Goal: Task Accomplishment & Management: Use online tool/utility

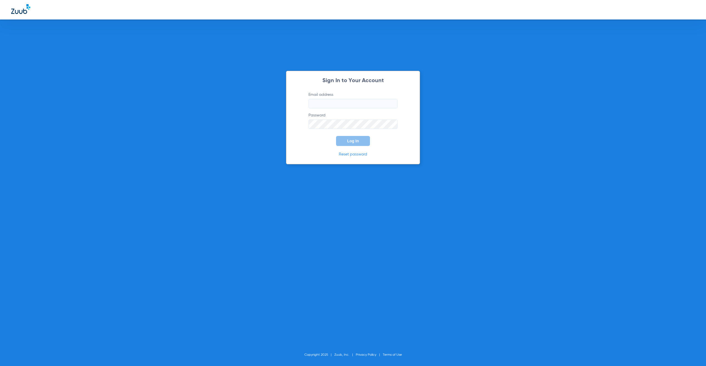
click at [331, 102] on input "Email address" at bounding box center [353, 103] width 89 height 9
type input "jay.rushing@zuub.com"
click at [359, 138] on button "Log In" at bounding box center [353, 141] width 34 height 10
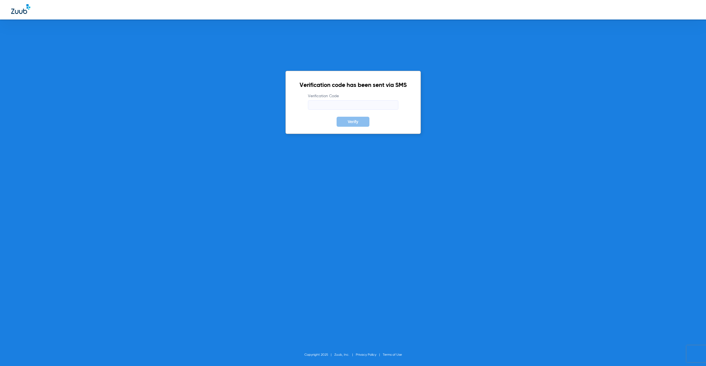
click at [357, 105] on input "Verification Code" at bounding box center [353, 104] width 90 height 9
type input "561377"
click at [337, 117] on button "Verify" at bounding box center [353, 122] width 33 height 10
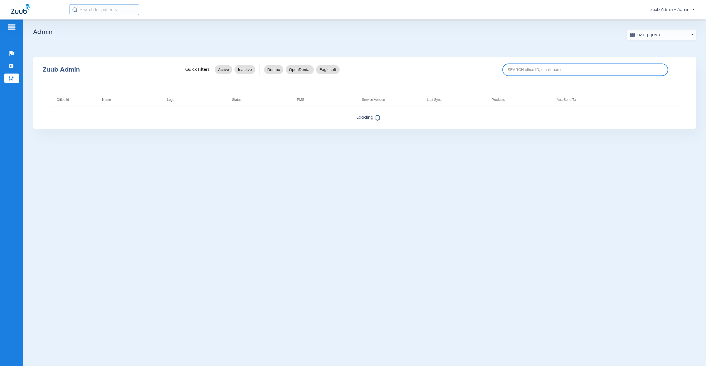
drag, startPoint x: 517, startPoint y: 72, endPoint x: 513, endPoint y: 71, distance: 4.1
click at [515, 72] on input at bounding box center [586, 69] width 166 height 13
paste input "17007104"
type input "17007104"
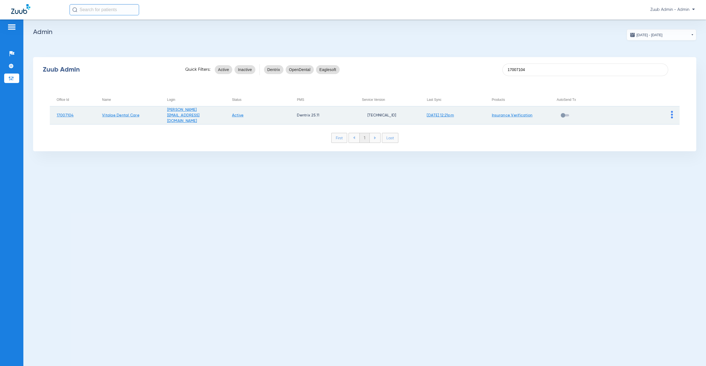
click at [671, 115] on img at bounding box center [672, 115] width 2 height 8
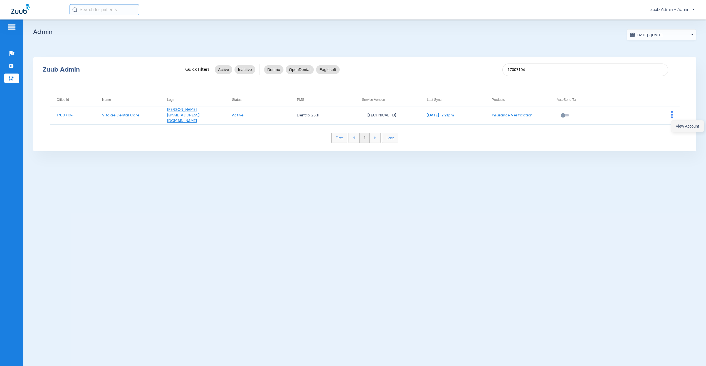
click at [676, 125] on span "View Account" at bounding box center [687, 126] width 23 height 4
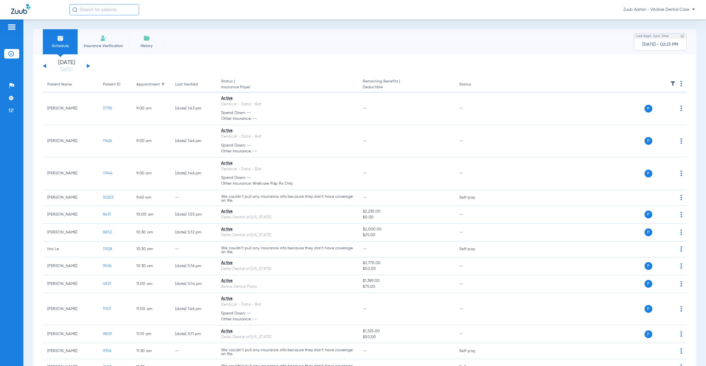
click at [670, 81] on img at bounding box center [673, 84] width 6 height 6
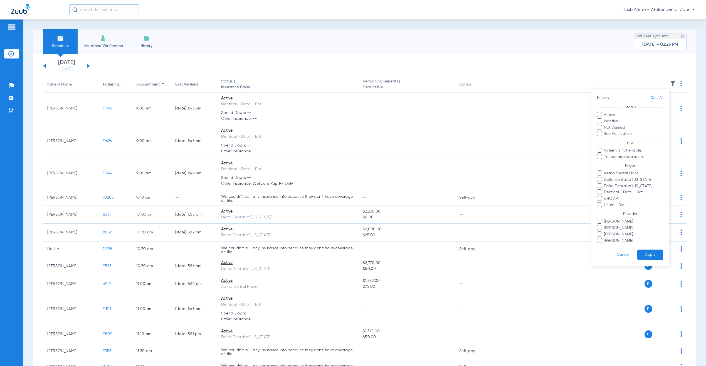
click at [391, 73] on div at bounding box center [353, 183] width 706 height 366
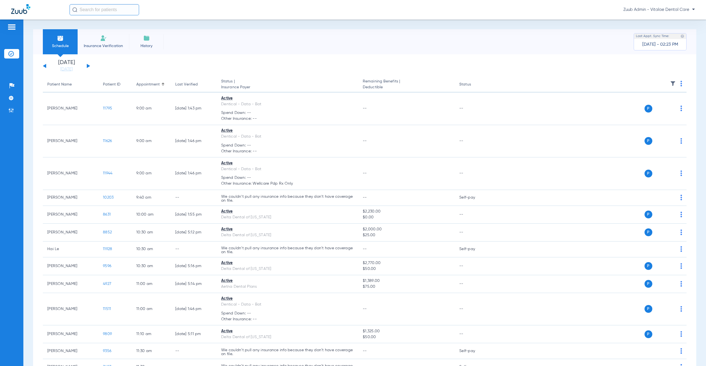
click at [86, 64] on div "Wednesday 06-11-2025 Thursday 06-12-2025 Friday 06-13-2025 Saturday 06-14-2025 …" at bounding box center [66, 66] width 47 height 12
click at [89, 66] on button at bounding box center [88, 66] width 3 height 4
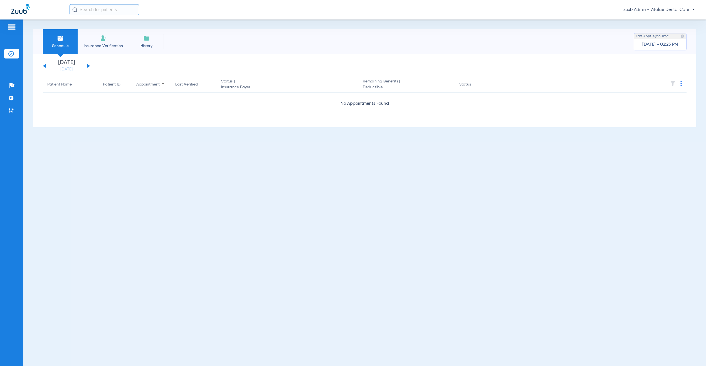
click at [89, 66] on button at bounding box center [88, 66] width 3 height 4
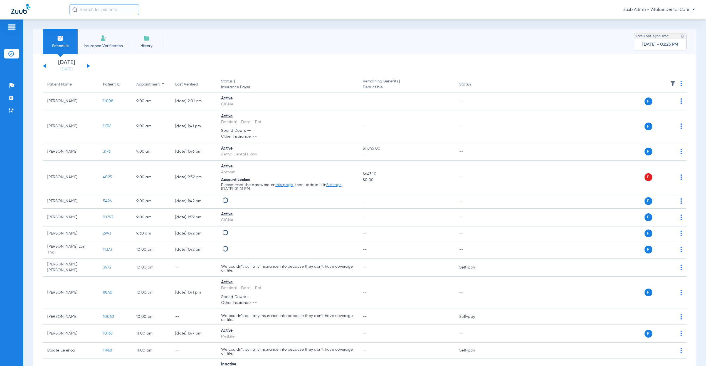
click at [670, 82] on img at bounding box center [673, 84] width 6 height 6
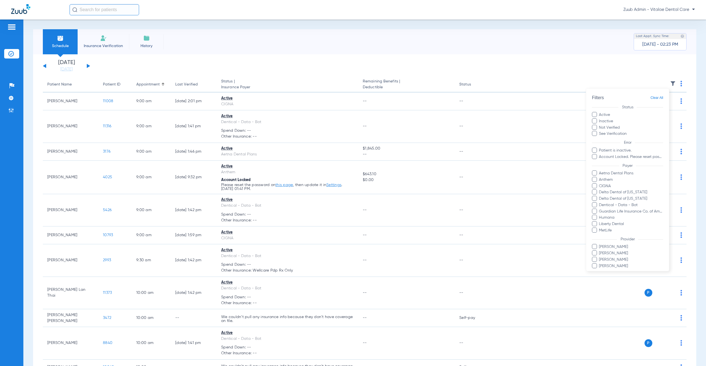
click at [610, 216] on span "Humana" at bounding box center [631, 218] width 65 height 6
click at [600, 221] on input "Humana" at bounding box center [600, 221] width 0 height 0
click at [611, 181] on span "Anthem" at bounding box center [631, 180] width 65 height 6
click at [600, 183] on input "Anthem" at bounding box center [600, 183] width 0 height 0
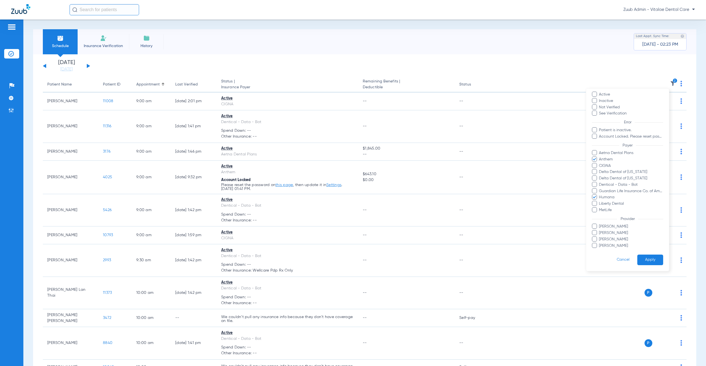
click at [658, 254] on form "Filters Clear All Status Active Inactive Not Verified See Verification Error Pa…" at bounding box center [627, 169] width 83 height 203
click at [653, 254] on button "Apply" at bounding box center [650, 259] width 26 height 11
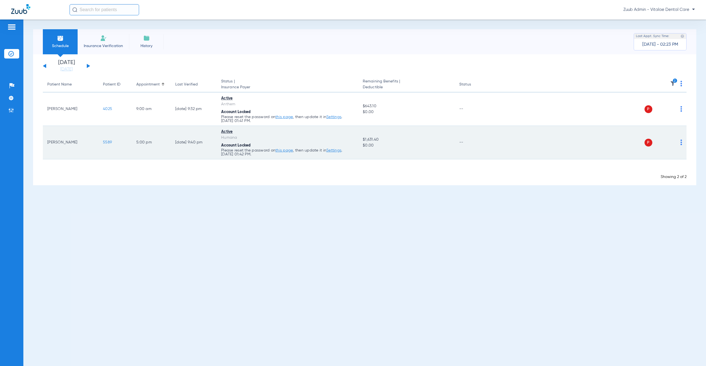
click at [681, 139] on img at bounding box center [682, 142] width 2 height 6
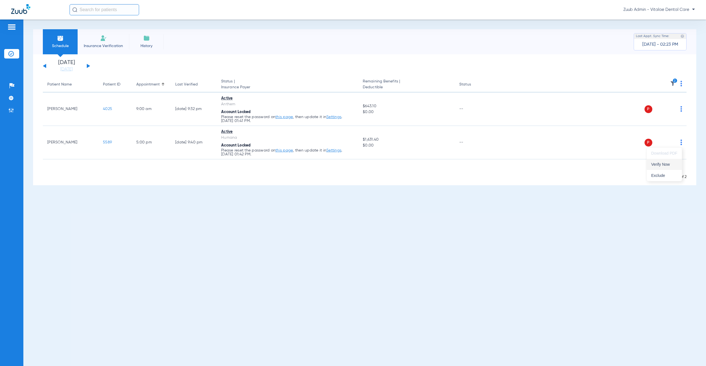
click at [671, 168] on button "Verify Now" at bounding box center [664, 164] width 35 height 11
click at [321, 217] on div "Schedule Insurance Verification History Last Appt. Sync Time: Today - 02:23 PM …" at bounding box center [364, 192] width 683 height 346
click at [200, 316] on div "Schedule Insurance Verification History Last Appt. Sync Time: Today - 02:28 PM …" at bounding box center [364, 192] width 683 height 346
click at [423, 250] on div "Schedule Insurance Verification History Last Appt. Sync Time: Today - 02:28 PM …" at bounding box center [364, 192] width 683 height 346
click at [88, 66] on button at bounding box center [88, 66] width 3 height 4
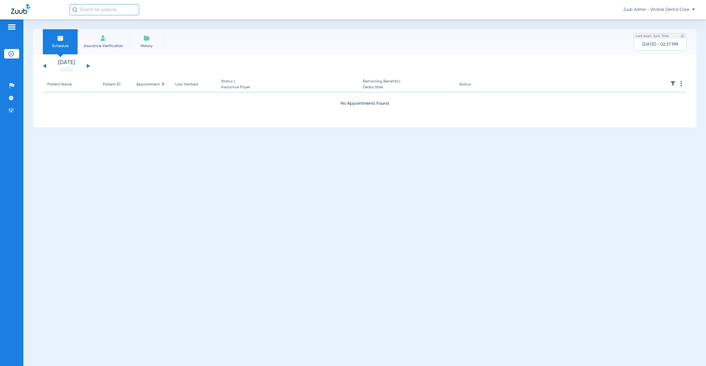
click at [45, 66] on button at bounding box center [44, 66] width 3 height 4
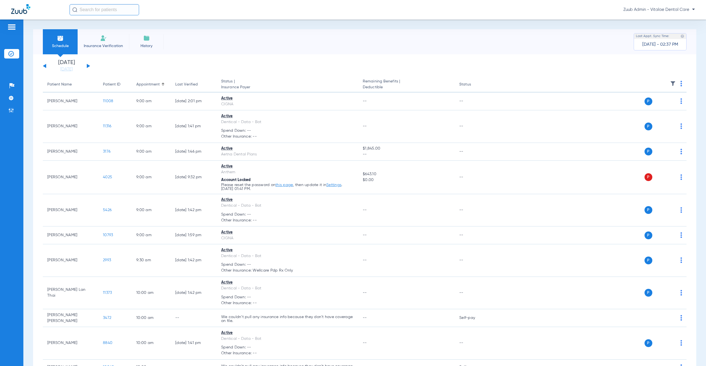
click at [670, 83] on img at bounding box center [673, 84] width 6 height 6
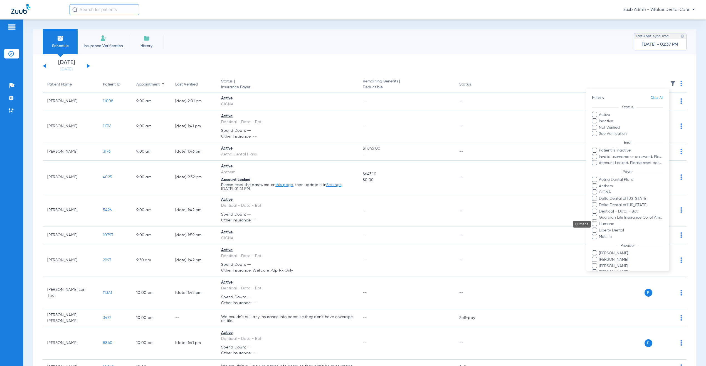
click at [609, 223] on span "Humana" at bounding box center [631, 224] width 65 height 6
click at [600, 228] on input "Humana" at bounding box center [600, 228] width 0 height 0
click at [599, 185] on span "Anthem" at bounding box center [631, 186] width 65 height 6
click at [600, 190] on input "Anthem" at bounding box center [600, 190] width 0 height 0
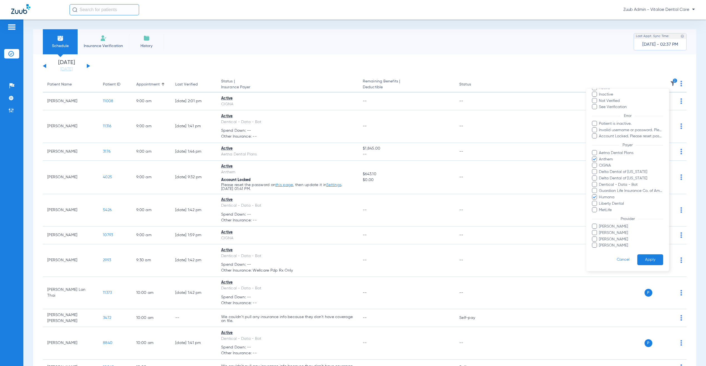
click at [653, 254] on button "Apply" at bounding box center [650, 259] width 26 height 11
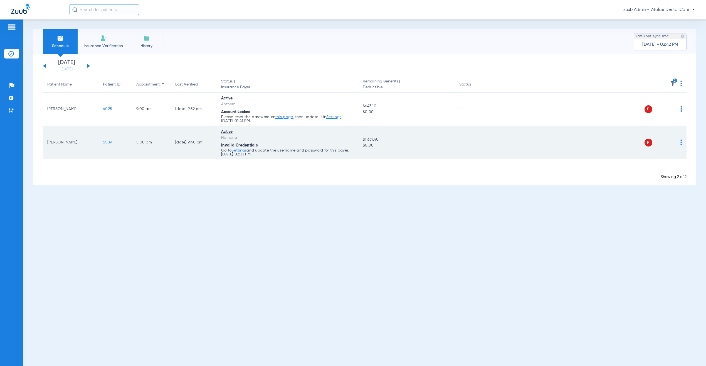
click at [680, 140] on div "P S" at bounding box center [588, 143] width 190 height 8
click at [681, 140] on img at bounding box center [682, 142] width 2 height 6
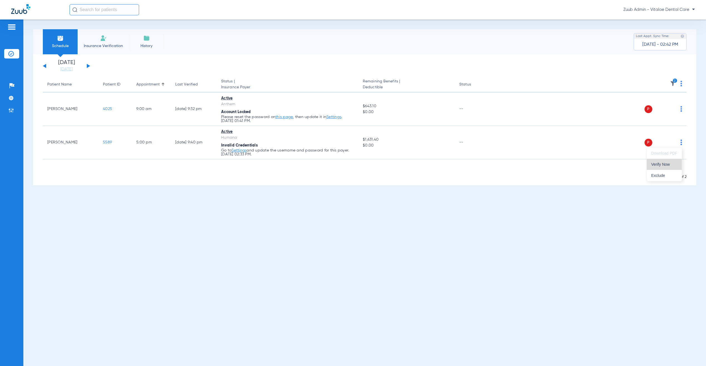
click at [658, 164] on span "Verify Now" at bounding box center [664, 164] width 26 height 4
click at [188, 192] on div "Schedule Insurance Verification History Last Appt. Sync Time: Today - 02:42 PM …" at bounding box center [364, 192] width 683 height 346
click at [87, 66] on button at bounding box center [88, 66] width 3 height 4
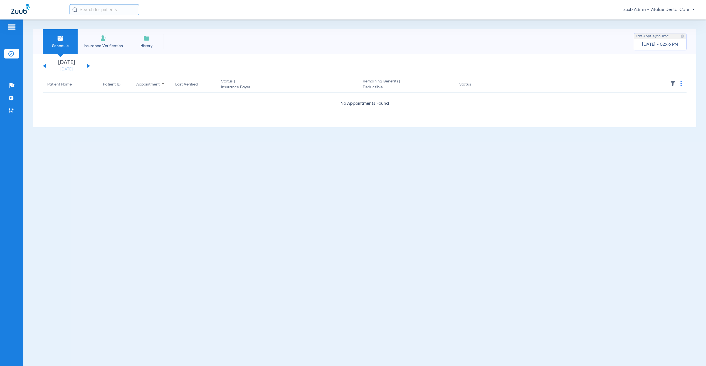
click at [45, 65] on div "[DATE] [DATE] [DATE] [DATE] [DATE] [DATE] [DATE] [DATE] [DATE] [DATE] [DATE] [D…" at bounding box center [66, 66] width 47 height 12
click at [44, 66] on button at bounding box center [44, 66] width 3 height 4
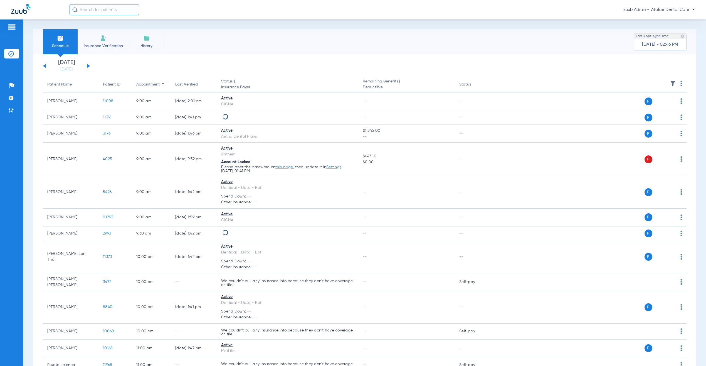
click at [670, 83] on th at bounding box center [590, 85] width 194 height 16
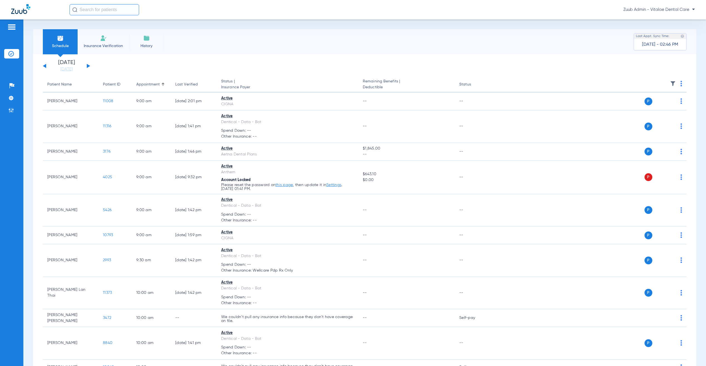
click at [670, 83] on img at bounding box center [673, 84] width 6 height 6
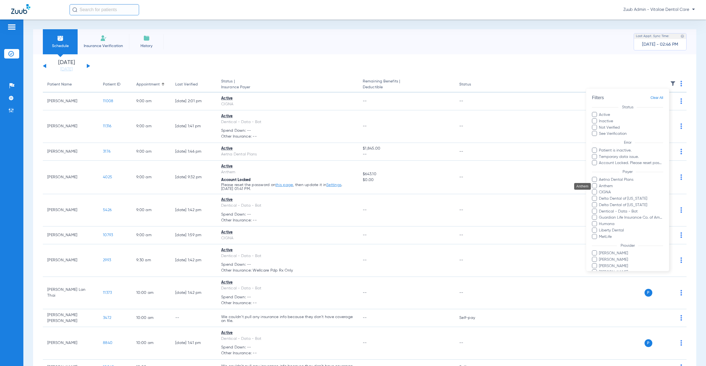
click at [610, 185] on span "Anthem" at bounding box center [631, 186] width 65 height 6
click at [600, 190] on input "Anthem" at bounding box center [600, 190] width 0 height 0
click at [609, 223] on span "Humana" at bounding box center [631, 224] width 65 height 6
click at [600, 228] on input "Humana" at bounding box center [600, 228] width 0 height 0
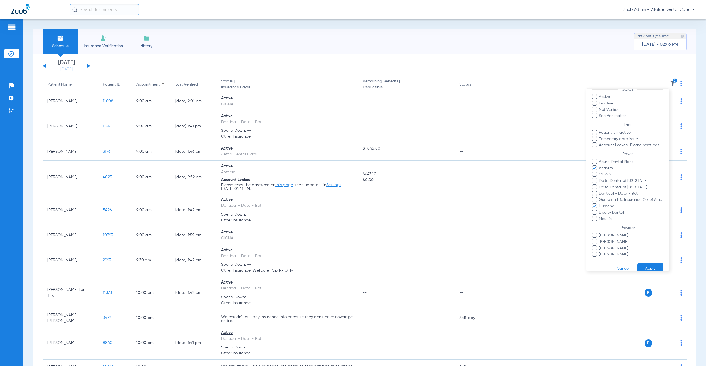
scroll to position [33, 0]
click at [649, 254] on button "Apply" at bounding box center [650, 259] width 26 height 11
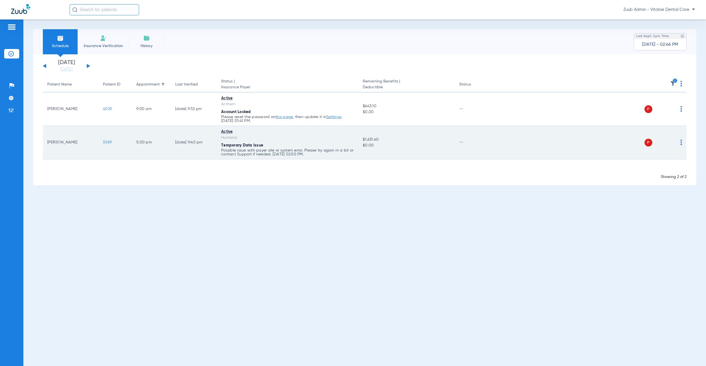
click at [681, 140] on img at bounding box center [682, 142] width 2 height 6
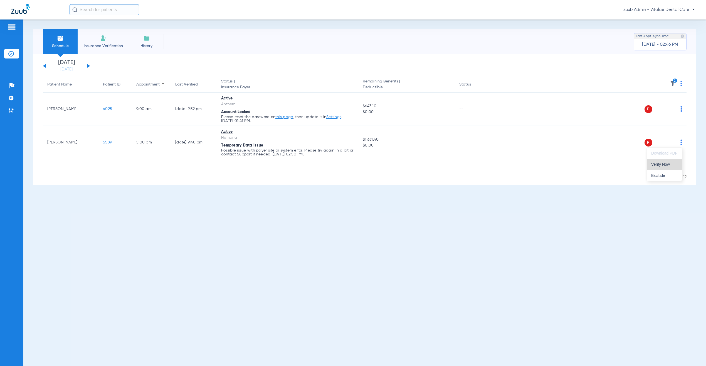
click at [671, 165] on span "Verify Now" at bounding box center [664, 164] width 26 height 4
drag, startPoint x: 268, startPoint y: 253, endPoint x: 269, endPoint y: 248, distance: 5.7
click at [269, 253] on div "Schedule Insurance Verification History Last Appt. Sync Time: Today - 02:46 PM …" at bounding box center [364, 192] width 683 height 346
click at [280, 40] on div "Schedule Insurance Verification History Last Appt. Sync Time: Today - 02:51 PM" at bounding box center [364, 41] width 663 height 25
click at [88, 64] on div "Wednesday 06-11-2025 Thursday 06-12-2025 Friday 06-13-2025 Saturday 06-14-2025 …" at bounding box center [66, 66] width 47 height 12
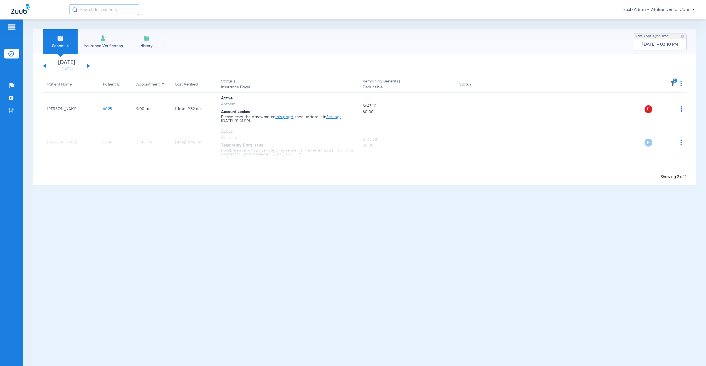
click at [87, 65] on div "Wednesday 06-11-2025 Thursday 06-12-2025 Friday 06-13-2025 Saturday 06-14-2025 …" at bounding box center [66, 66] width 47 height 12
click at [87, 65] on button at bounding box center [88, 66] width 3 height 4
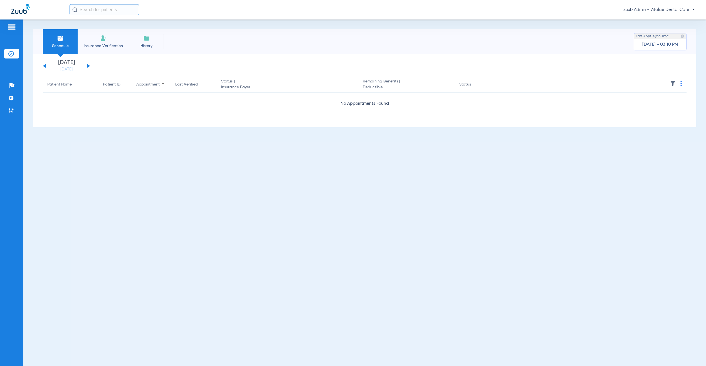
click at [45, 65] on button at bounding box center [44, 66] width 3 height 4
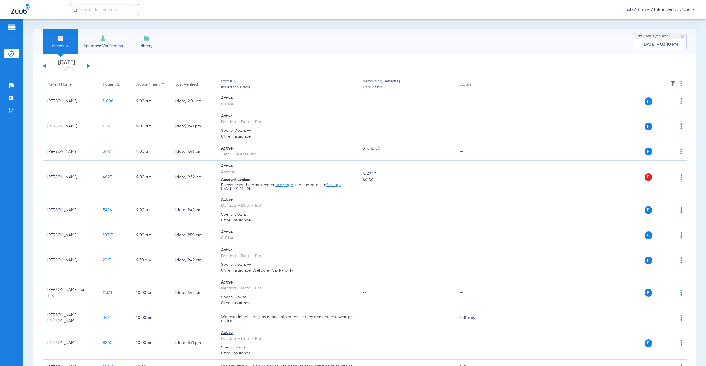
click at [670, 84] on img at bounding box center [673, 84] width 6 height 6
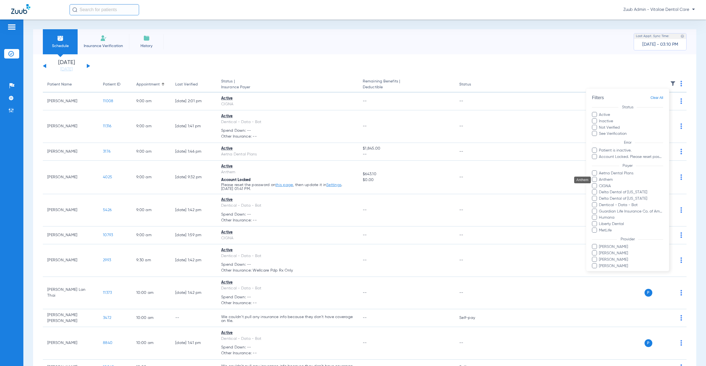
click at [607, 178] on span "Anthem" at bounding box center [631, 180] width 65 height 6
click at [600, 183] on input "Anthem" at bounding box center [600, 183] width 0 height 0
click at [604, 216] on span "Humana" at bounding box center [631, 218] width 65 height 6
click at [600, 221] on input "Humana" at bounding box center [600, 221] width 0 height 0
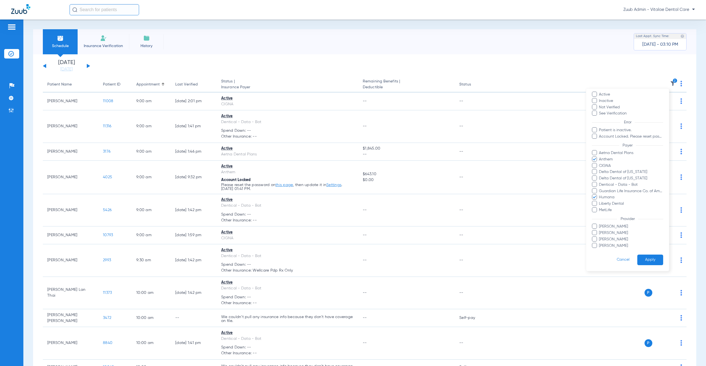
scroll to position [27, 0]
click at [646, 254] on button "Apply" at bounding box center [650, 259] width 26 height 11
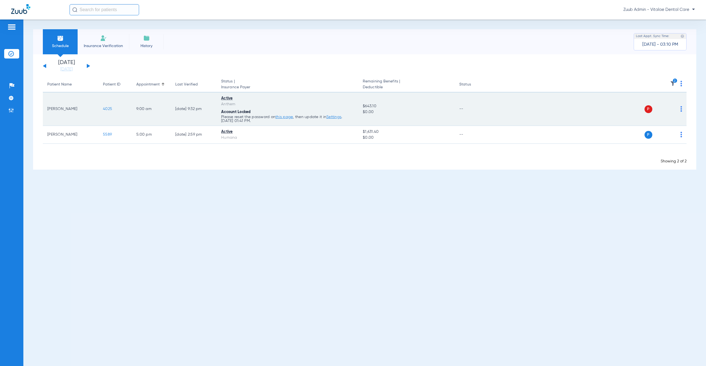
click at [681, 109] on img at bounding box center [682, 109] width 2 height 6
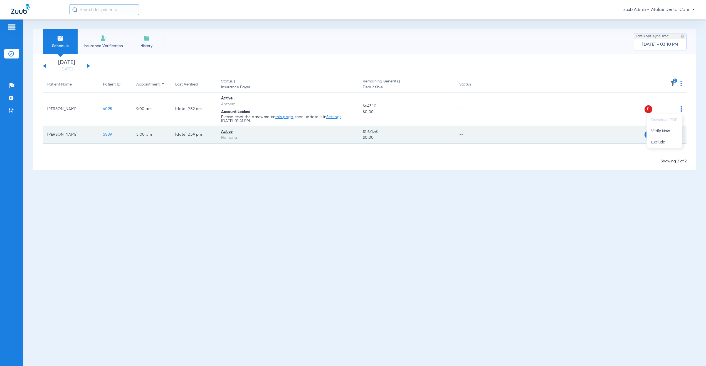
click at [672, 131] on span "Verify Now" at bounding box center [664, 131] width 26 height 4
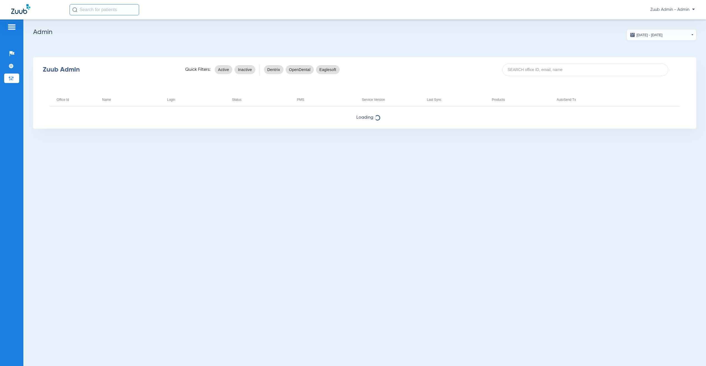
click at [573, 73] on input at bounding box center [586, 69] width 166 height 13
paste input "17006345"
type input "17006345"
click at [535, 70] on input "17006345" at bounding box center [586, 69] width 166 height 13
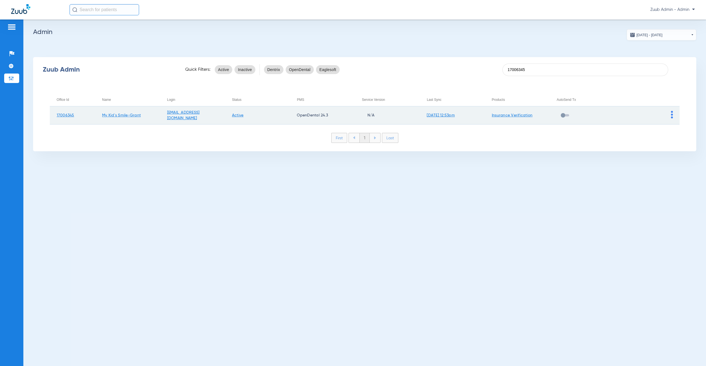
click at [671, 113] on img at bounding box center [672, 115] width 2 height 8
drag, startPoint x: 678, startPoint y: 127, endPoint x: 674, endPoint y: 121, distance: 7.7
click at [678, 127] on span "View Account" at bounding box center [687, 126] width 23 height 4
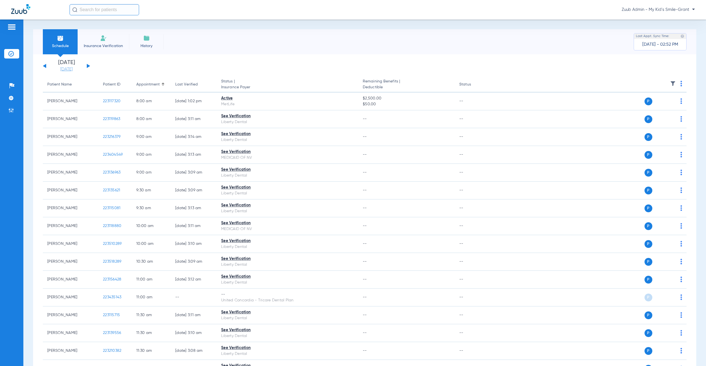
click at [65, 68] on link "[DATE]" at bounding box center [66, 70] width 33 height 6
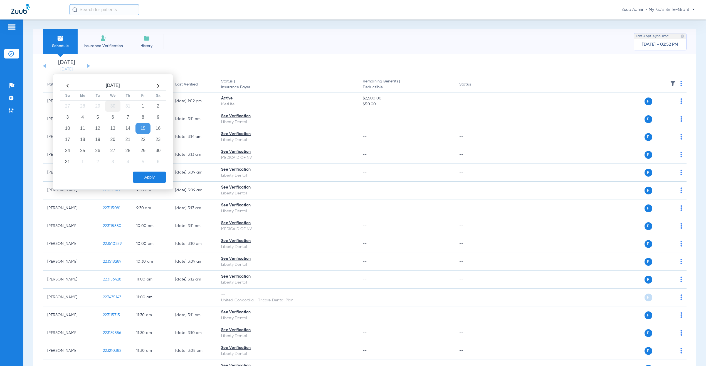
click at [112, 106] on td "30" at bounding box center [112, 105] width 15 height 11
click at [144, 129] on td "18" at bounding box center [143, 128] width 15 height 11
click at [149, 176] on button "Apply" at bounding box center [149, 176] width 33 height 11
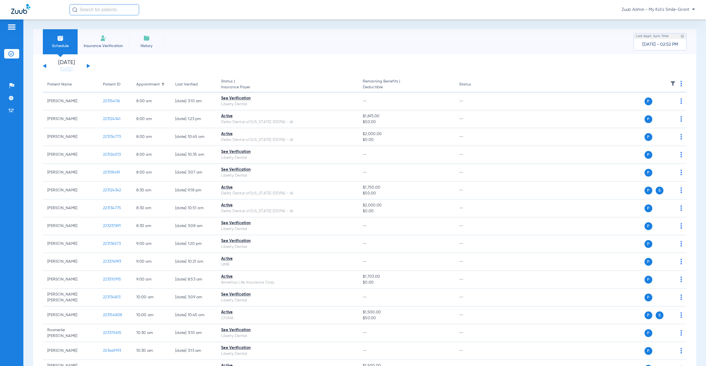
click at [670, 84] on img at bounding box center [673, 84] width 6 height 6
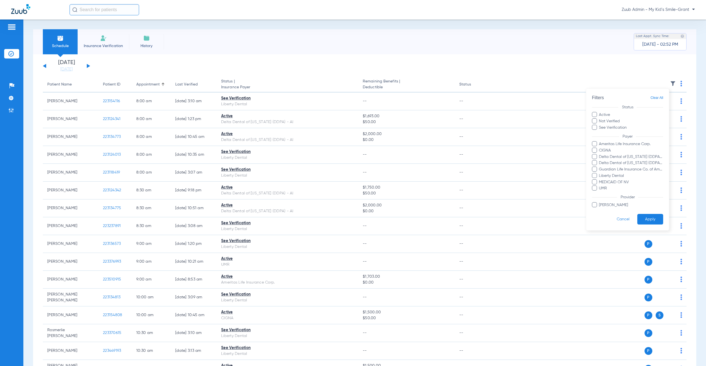
click at [529, 75] on div at bounding box center [353, 183] width 706 height 366
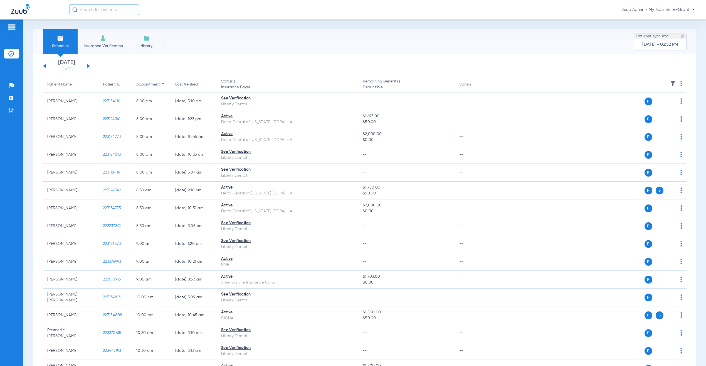
click at [93, 12] on input "text" at bounding box center [105, 9] width 70 height 11
paste input "223127740"
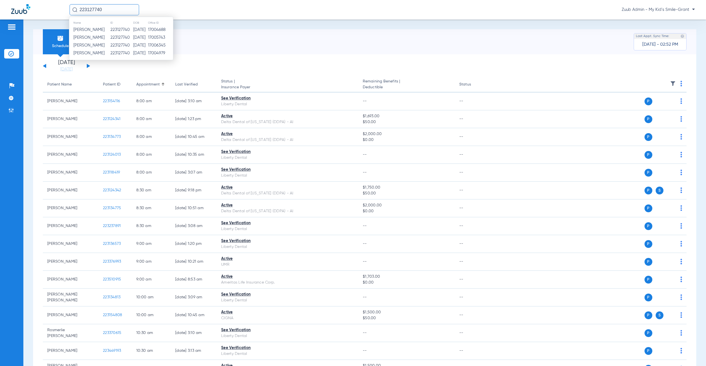
type input "223127740"
click at [138, 43] on td "09/13/2014" at bounding box center [140, 45] width 15 height 8
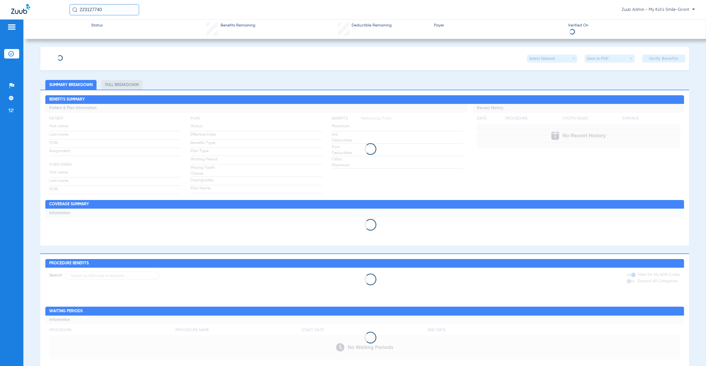
type input "[PERSON_NAME]"
type input "[DATE]"
type input "645142080"
type input "121524"
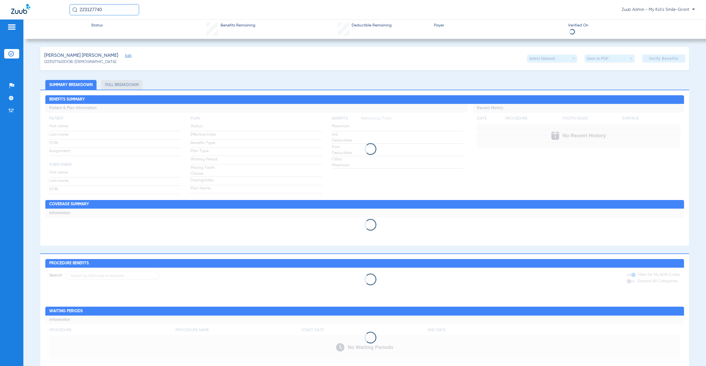
click at [125, 54] on span "Edit" at bounding box center [127, 56] width 5 height 5
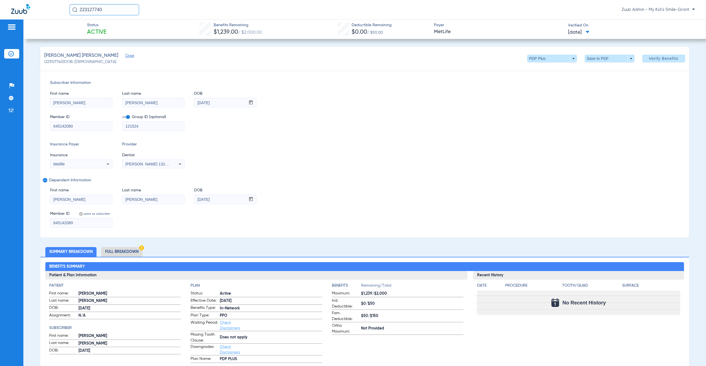
click at [111, 10] on input "223127740" at bounding box center [105, 9] width 70 height 11
paste input "54113"
type input "223154113"
click at [122, 31] on td "223154113" at bounding box center [121, 30] width 21 height 8
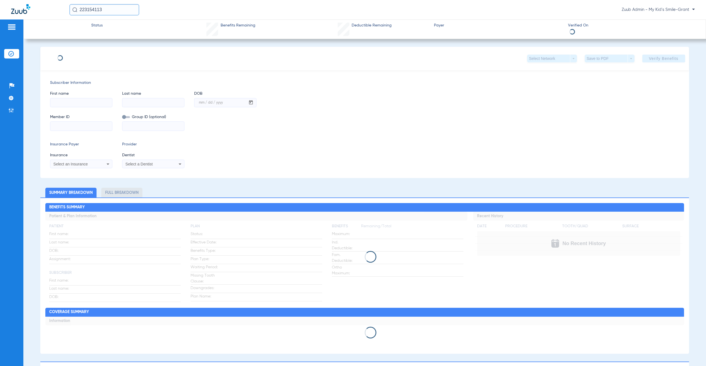
type input "[PERSON_NAME]"
type input "[DATE]"
type input "645142080"
type input "121524"
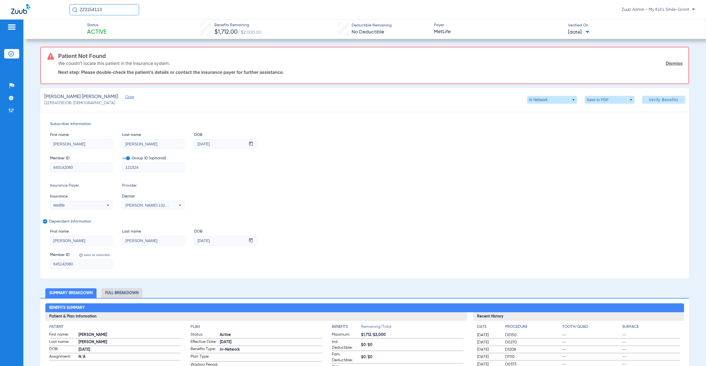
click at [124, 12] on input "223154113" at bounding box center [105, 9] width 70 height 11
click at [122, 36] on td "223154113" at bounding box center [121, 38] width 21 height 8
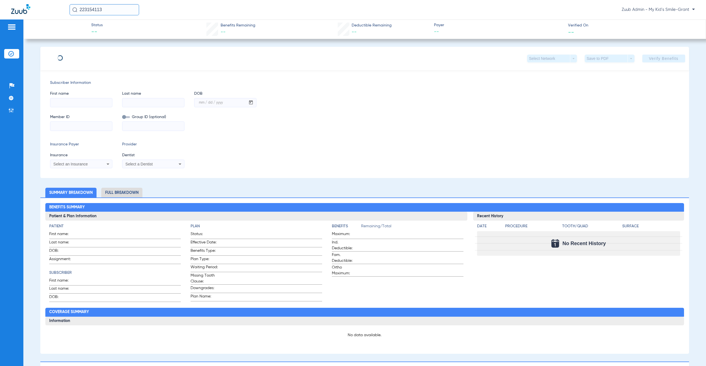
type input "[PERSON_NAME]"
type input "PEREZ-CARRILLO"
type input "[DATE]"
type input "101W12580"
type input "2767480001"
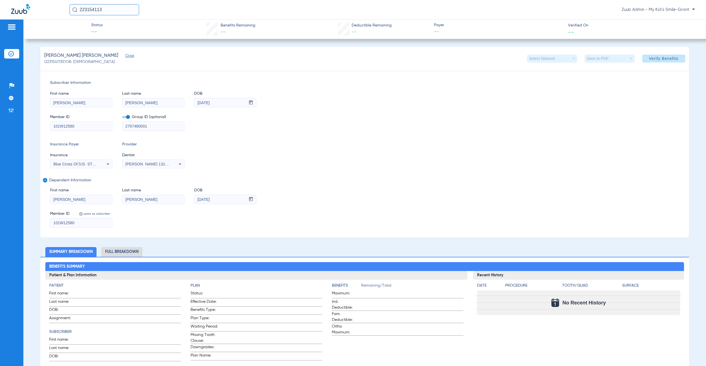
click at [123, 12] on input "223154113" at bounding box center [105, 9] width 70 height 11
click at [125, 29] on td "223154113" at bounding box center [121, 30] width 21 height 8
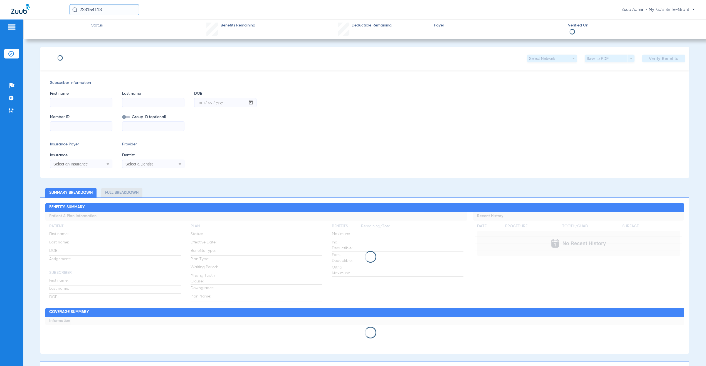
type input "[PERSON_NAME]"
type input "[DATE]"
type input "645142080"
type input "121524"
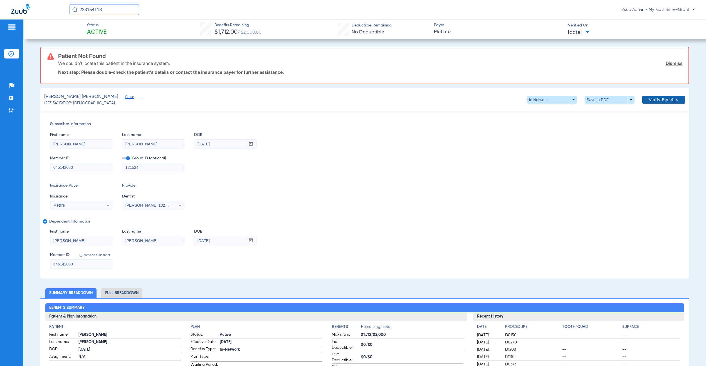
click at [651, 101] on span "Verify Benefits" at bounding box center [663, 99] width 29 height 4
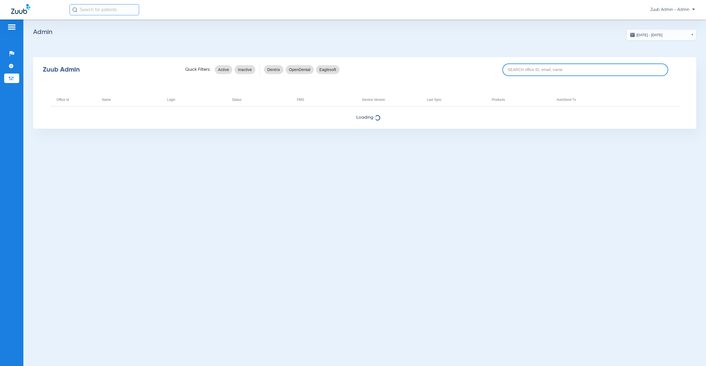
click at [589, 73] on input at bounding box center [586, 69] width 166 height 13
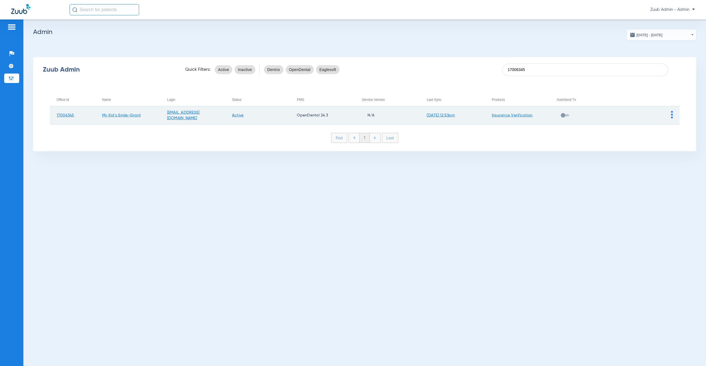
type input "17006345"
click at [672, 115] on img at bounding box center [672, 115] width 2 height 8
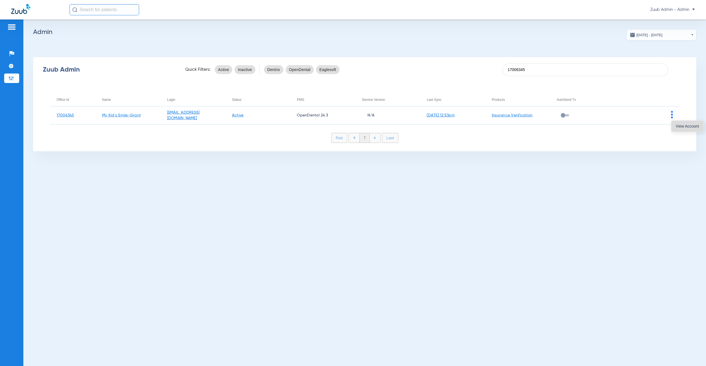
click at [683, 129] on button "View Account" at bounding box center [687, 125] width 32 height 11
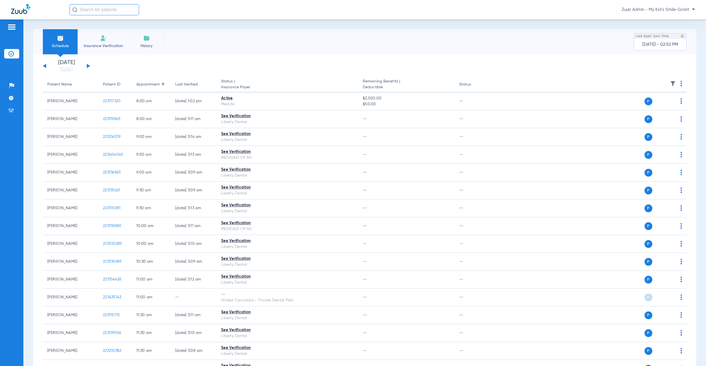
click at [117, 13] on input "text" at bounding box center [105, 9] width 70 height 11
paste input "223379915"
type input "223379915"
click at [105, 29] on span "[PERSON_NAME]" at bounding box center [88, 30] width 31 height 4
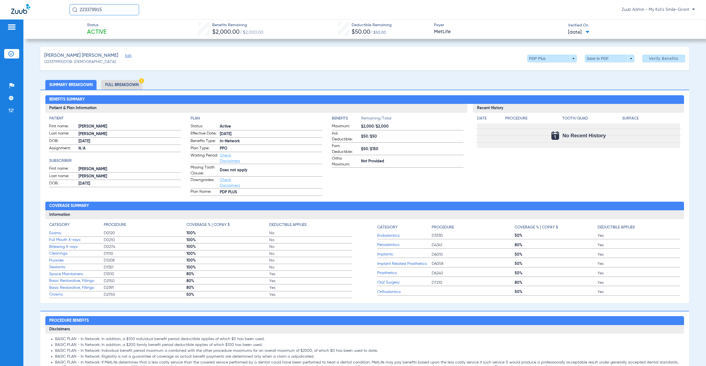
click at [125, 56] on span "Edit" at bounding box center [127, 56] width 5 height 5
